Goal: Information Seeking & Learning: Learn about a topic

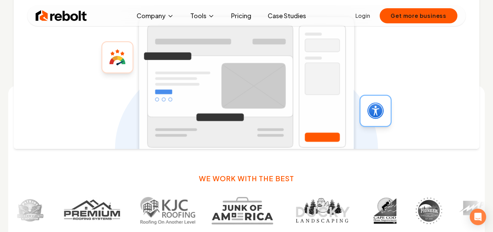
scroll to position [309, 0]
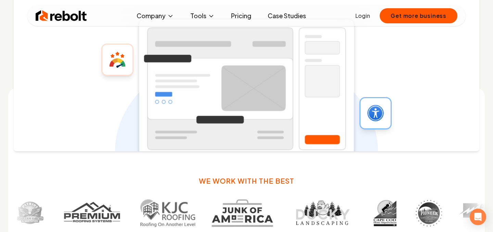
click at [246, 16] on link "Pricing" at bounding box center [241, 16] width 31 height 14
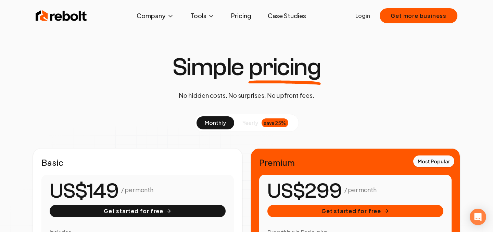
click at [285, 15] on link "Case Studies" at bounding box center [286, 16] width 49 height 14
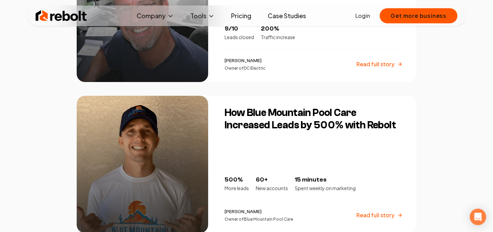
scroll to position [828, 0]
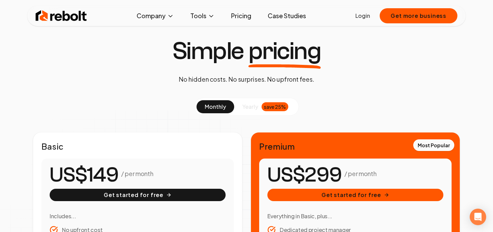
scroll to position [10, 0]
